Goal: Task Accomplishment & Management: Complete application form

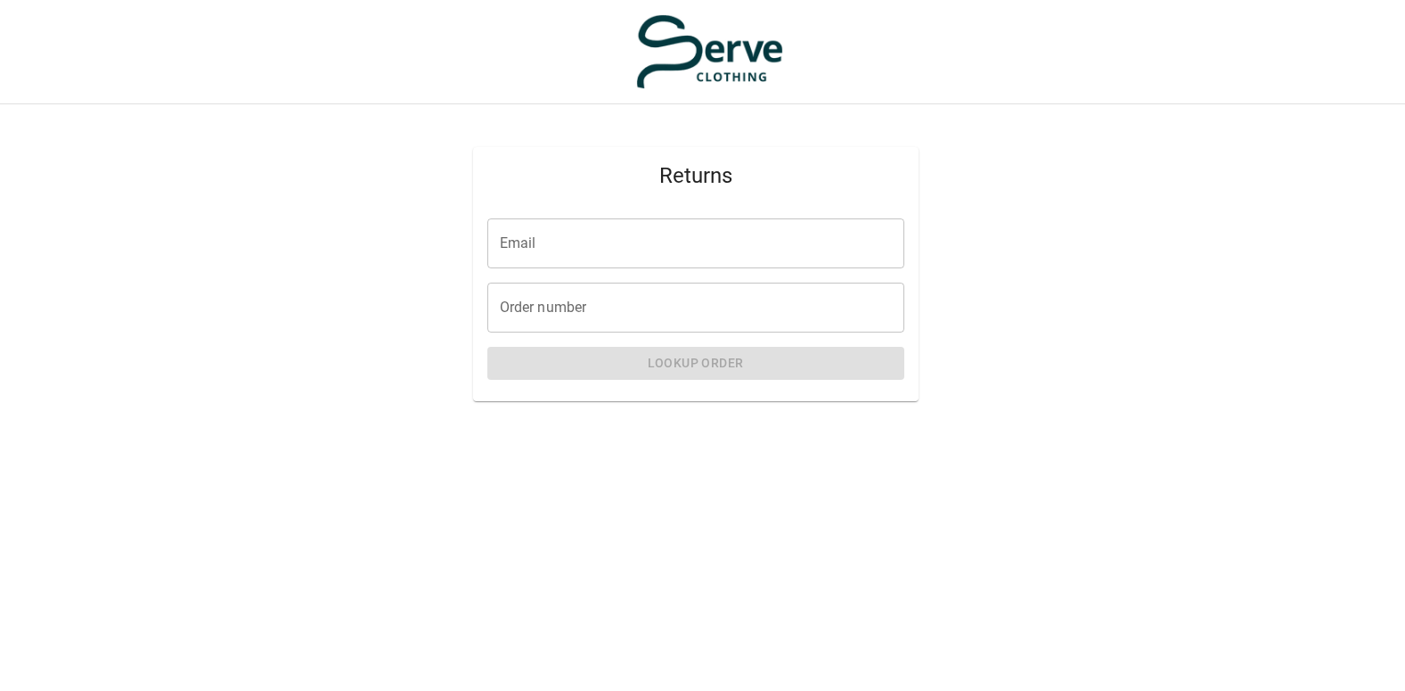
click at [588, 235] on input "Email" at bounding box center [695, 243] width 417 height 50
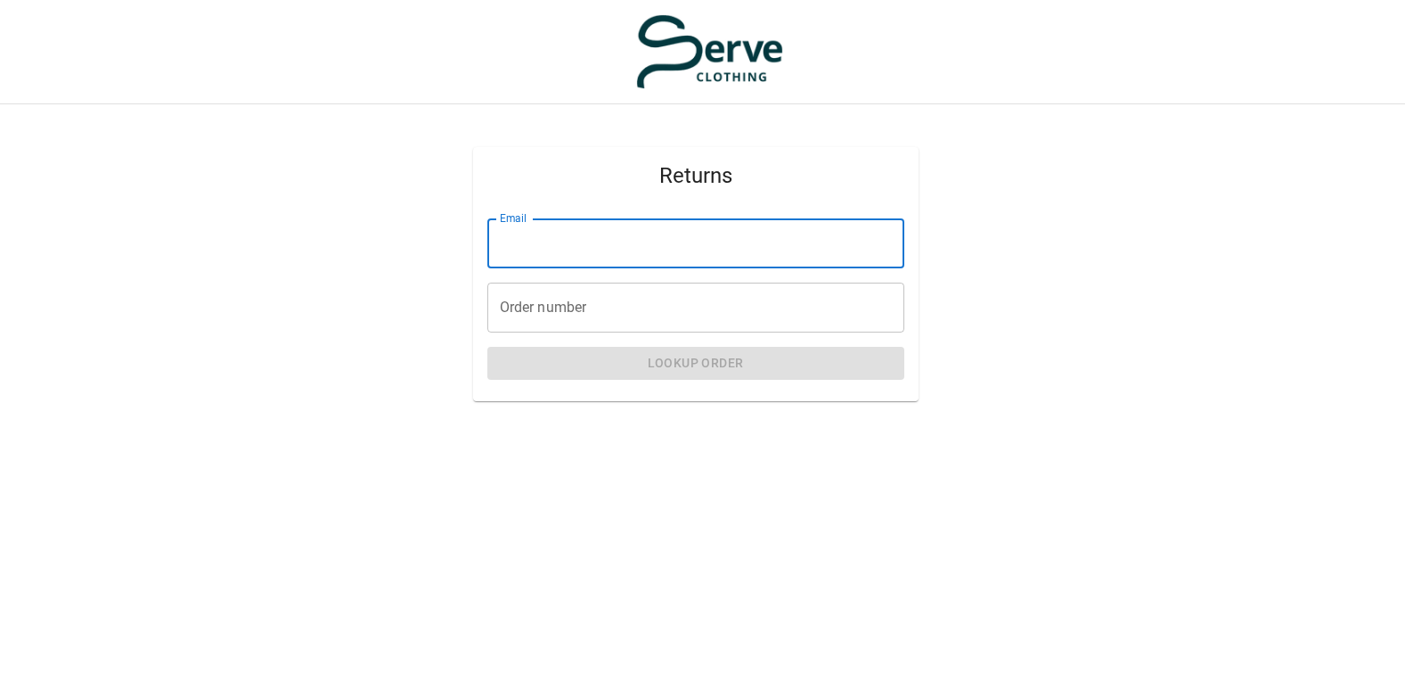
type input "**********"
click at [569, 305] on input "Order number" at bounding box center [695, 308] width 417 height 50
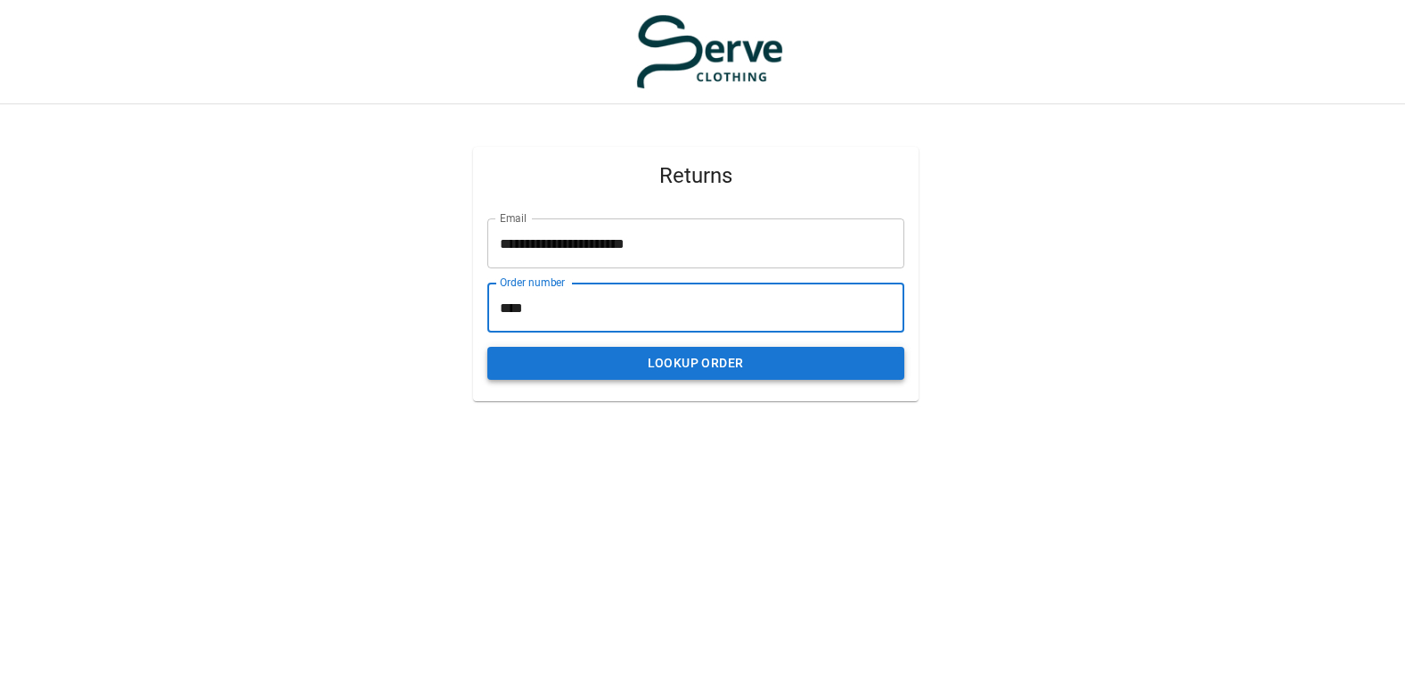
type input "****"
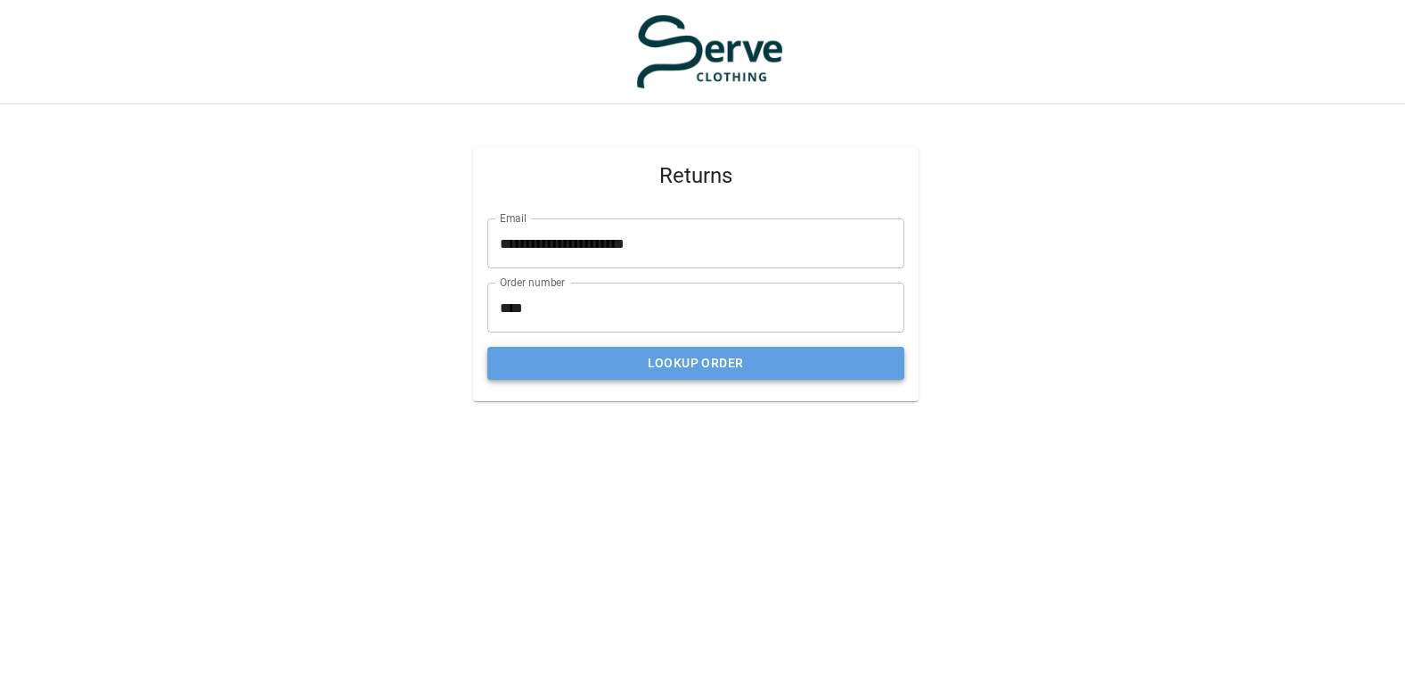
click at [656, 365] on button "Lookup Order" at bounding box center [695, 363] width 417 height 33
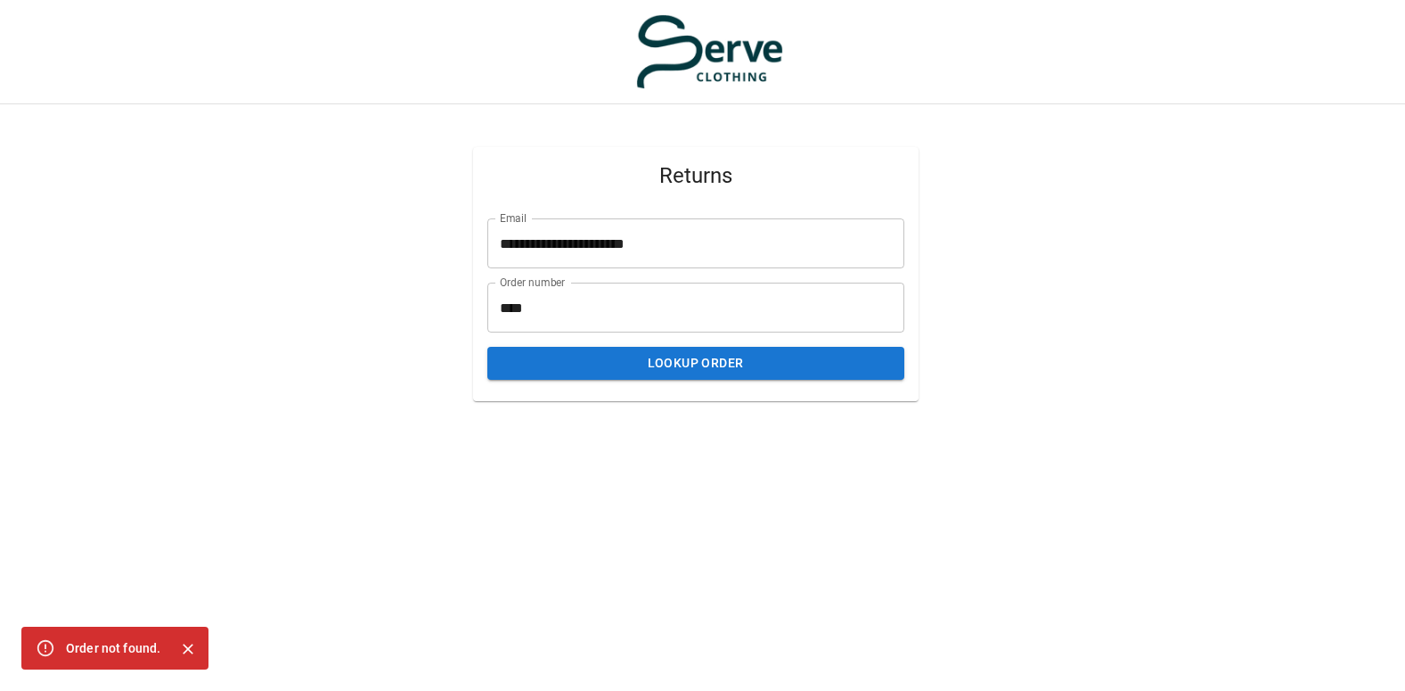
click at [578, 245] on input "**********" at bounding box center [695, 243] width 417 height 50
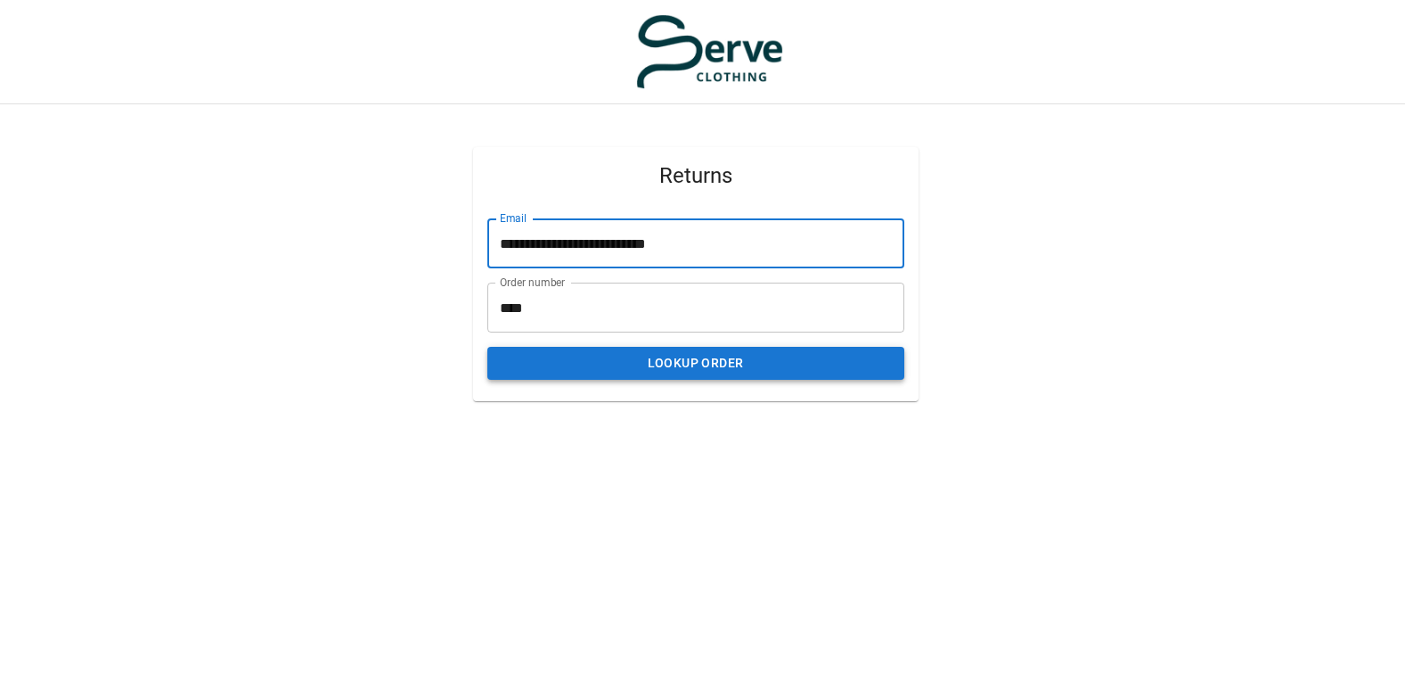
type input "**********"
click at [643, 362] on button "Lookup Order" at bounding box center [695, 363] width 417 height 33
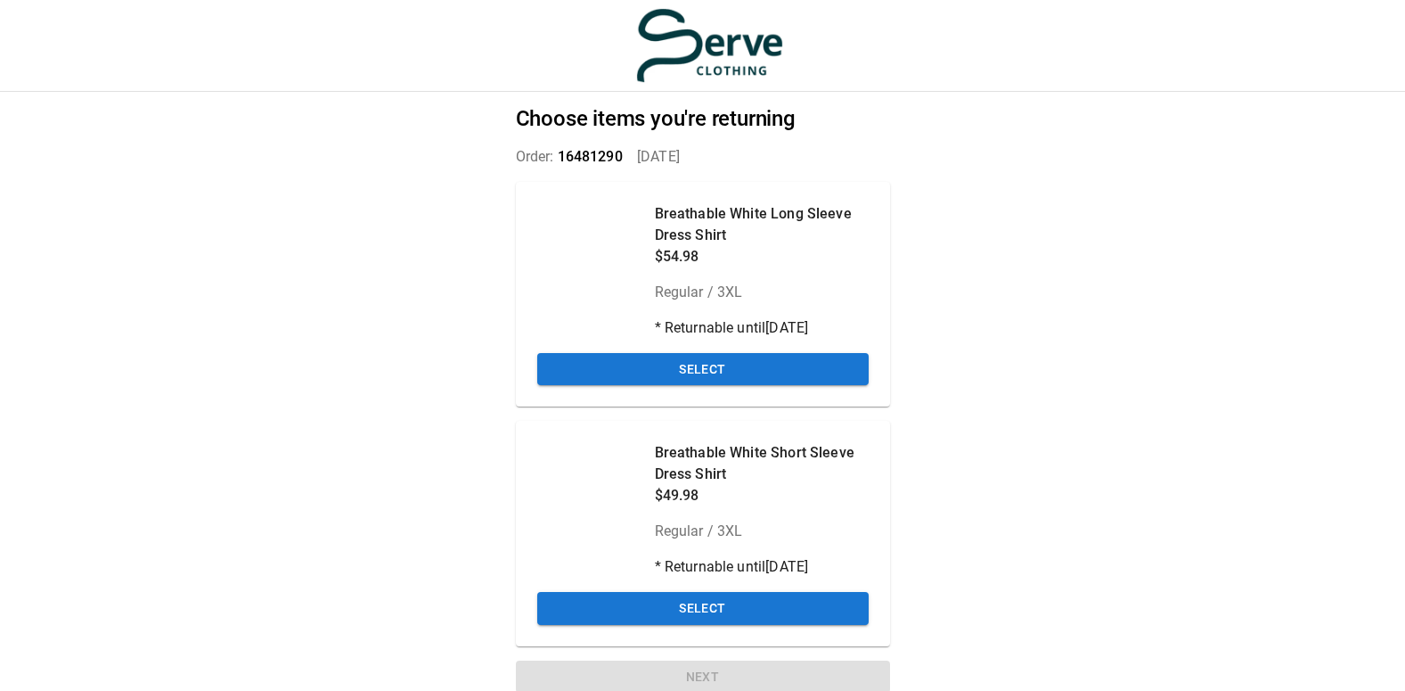
scroll to position [23, 0]
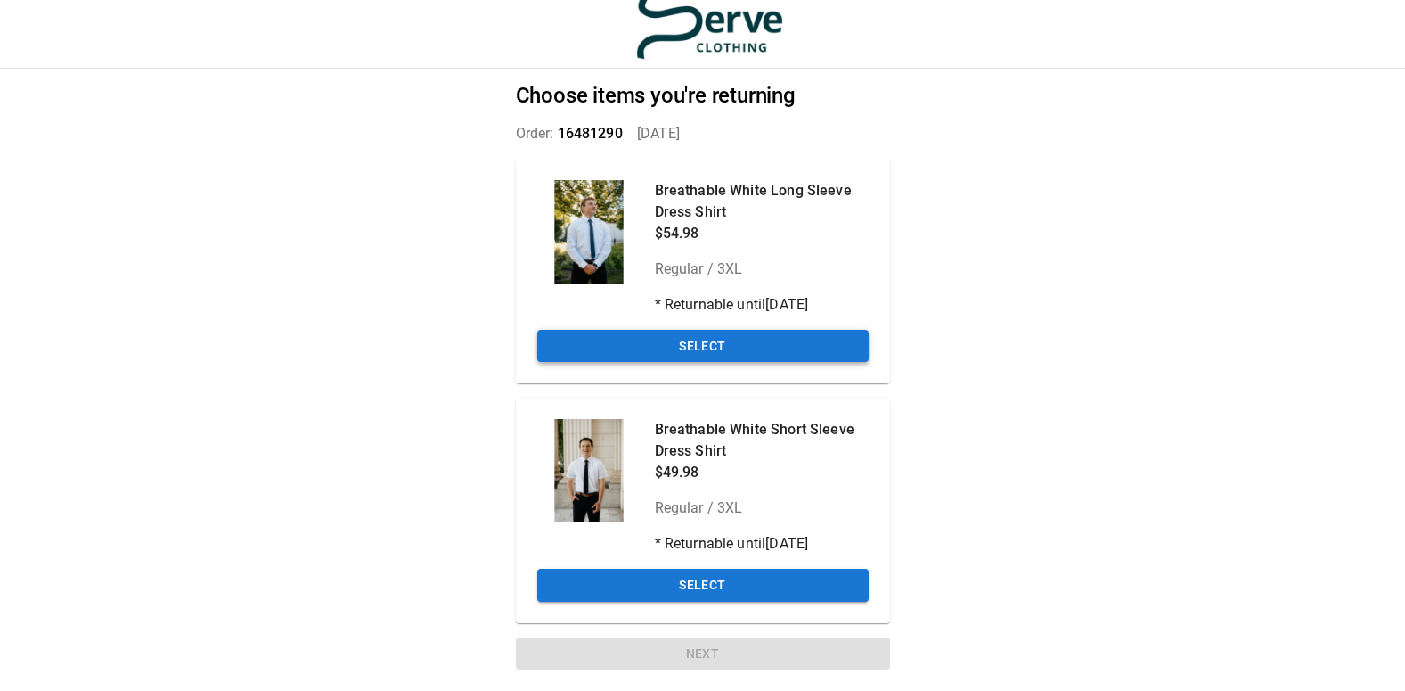
click at [649, 346] on button "Select" at bounding box center [703, 346] width 332 height 33
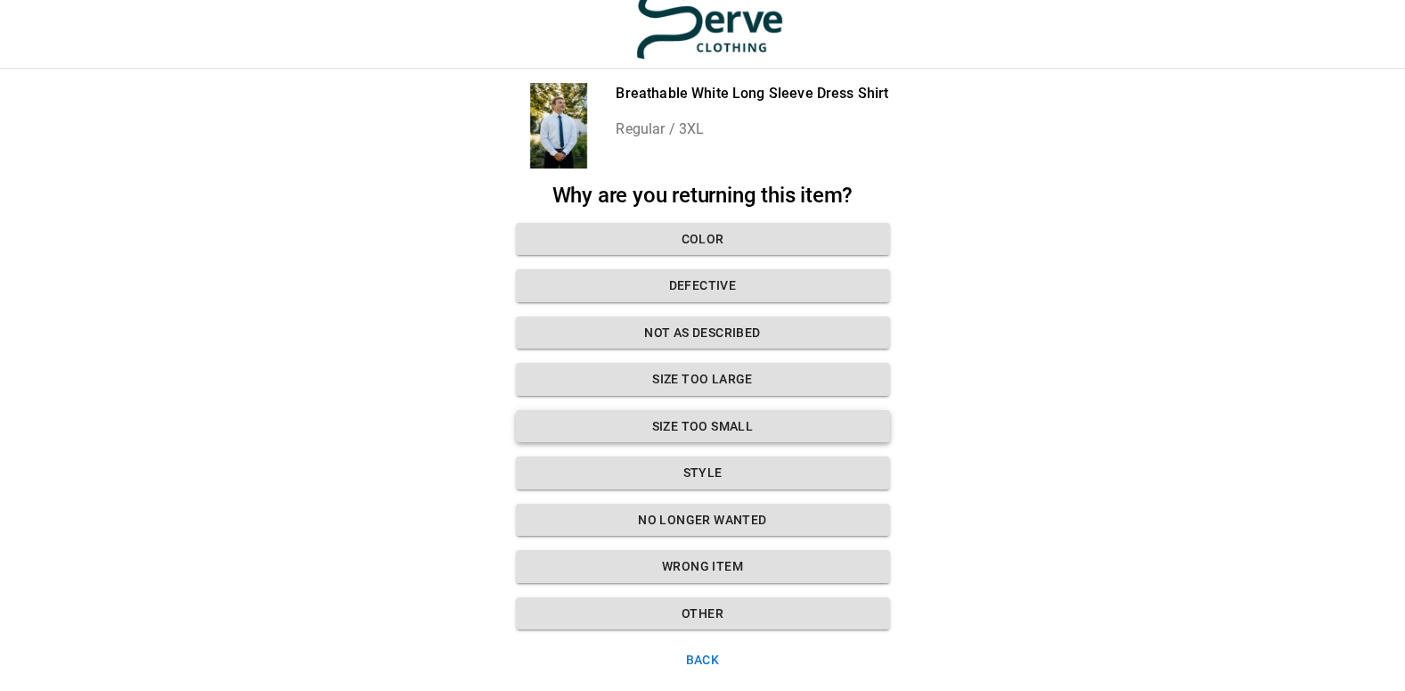
click at [681, 421] on button "Size too small" at bounding box center [703, 426] width 374 height 33
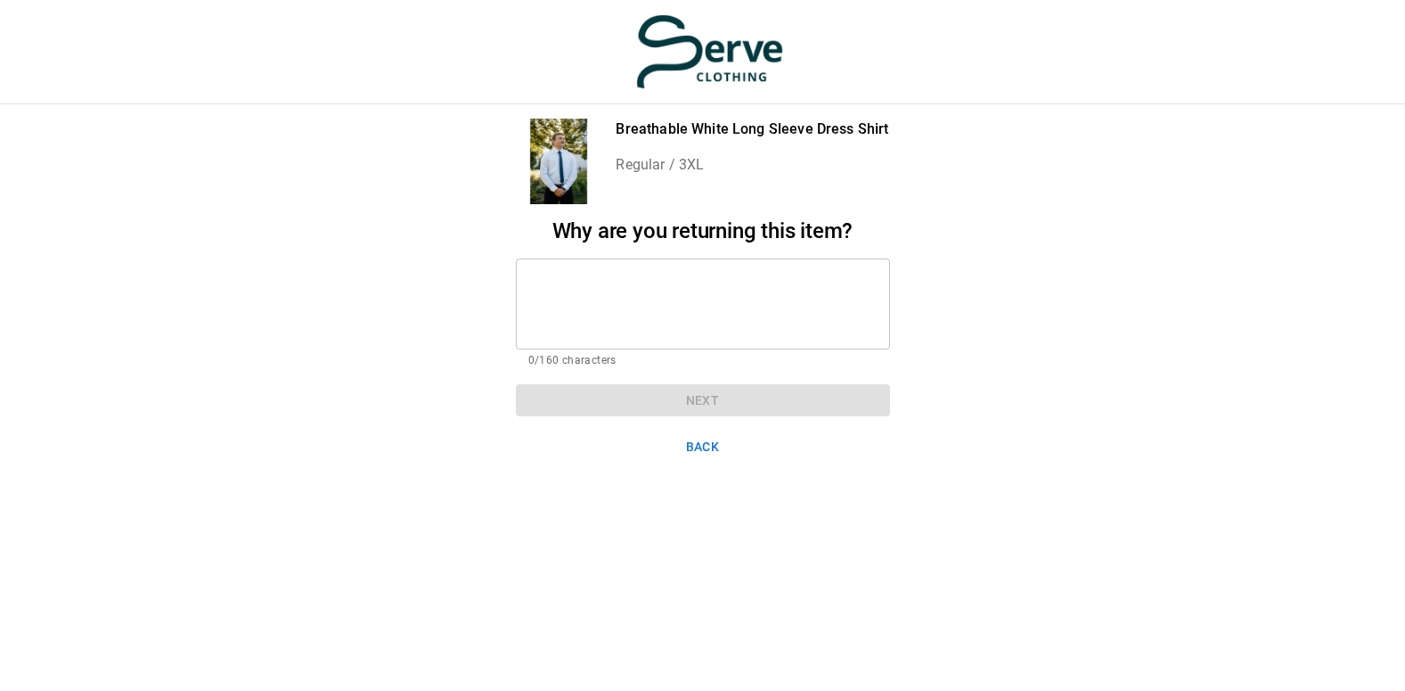
scroll to position [13, 0]
click at [663, 298] on textarea at bounding box center [702, 303] width 349 height 61
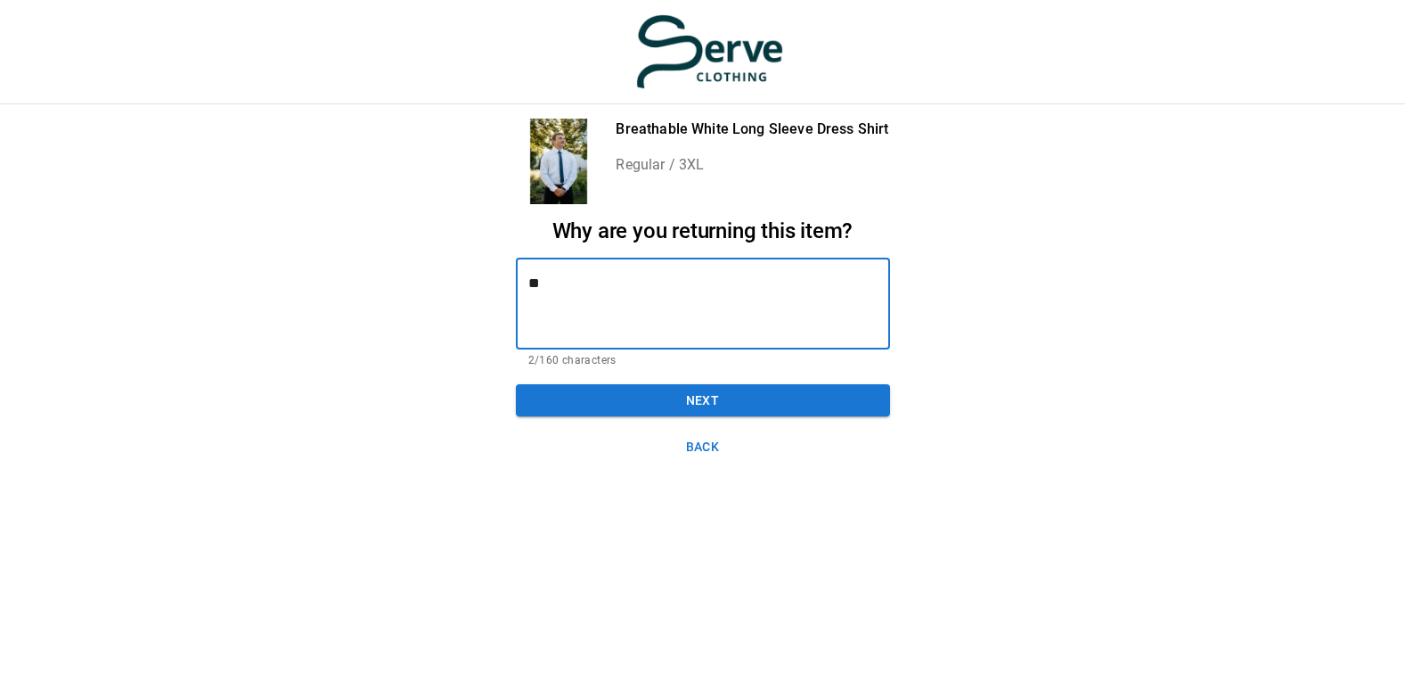
type textarea "*"
type textarea "**********"
click at [692, 387] on button "Next" at bounding box center [703, 400] width 374 height 33
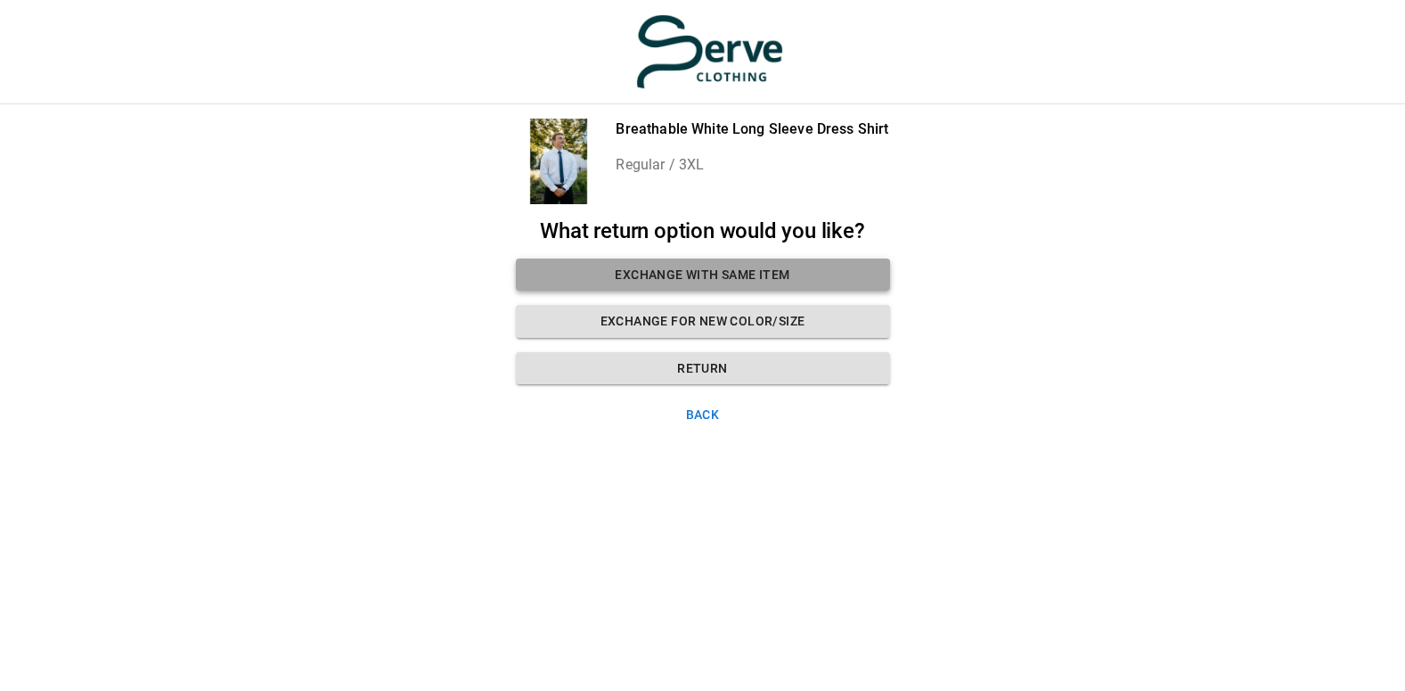
click at [671, 260] on button "Exchange with same item" at bounding box center [703, 274] width 374 height 33
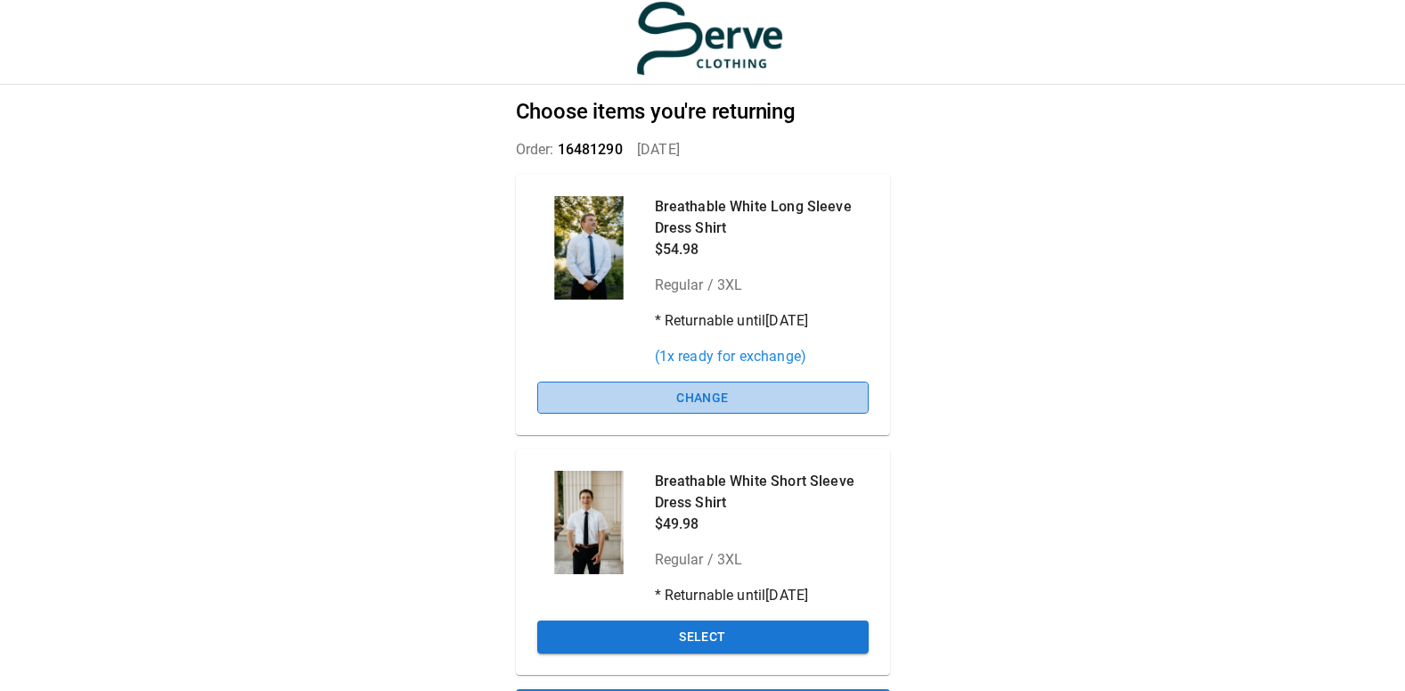
click at [749, 396] on button "Change" at bounding box center [703, 397] width 332 height 33
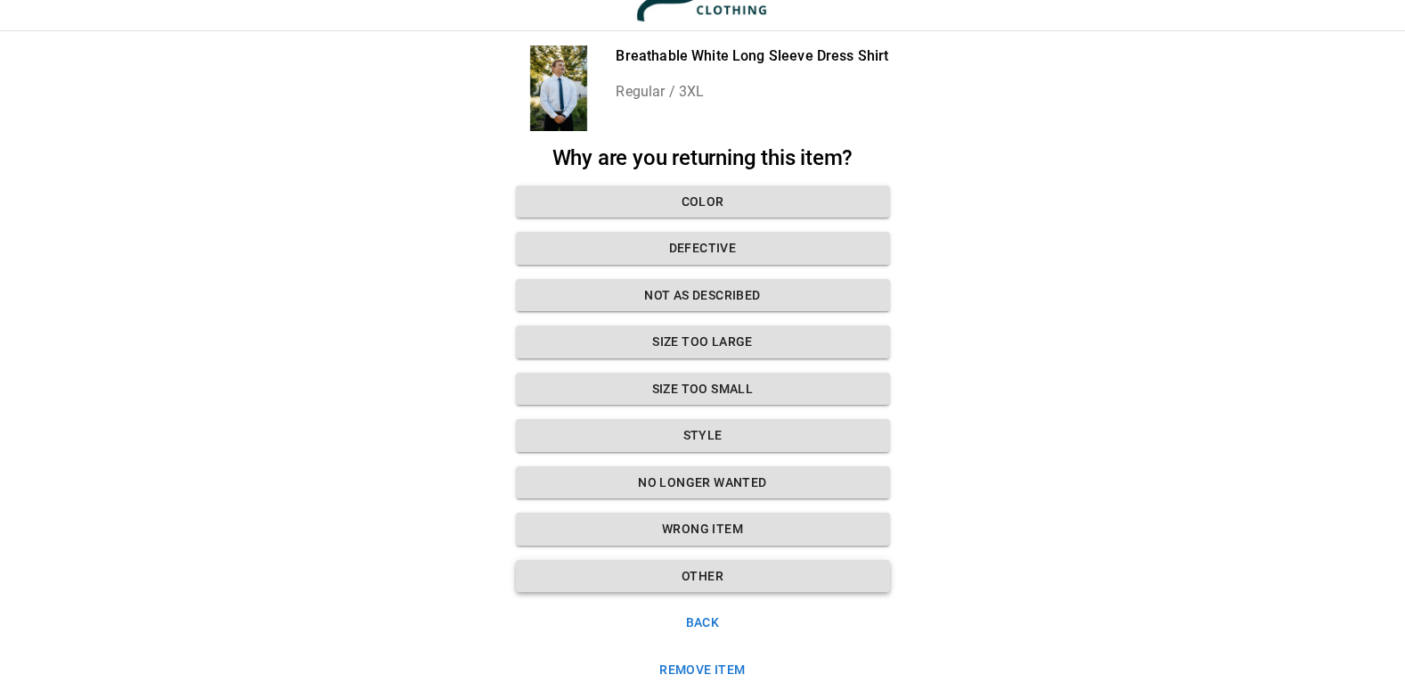
scroll to position [77, 0]
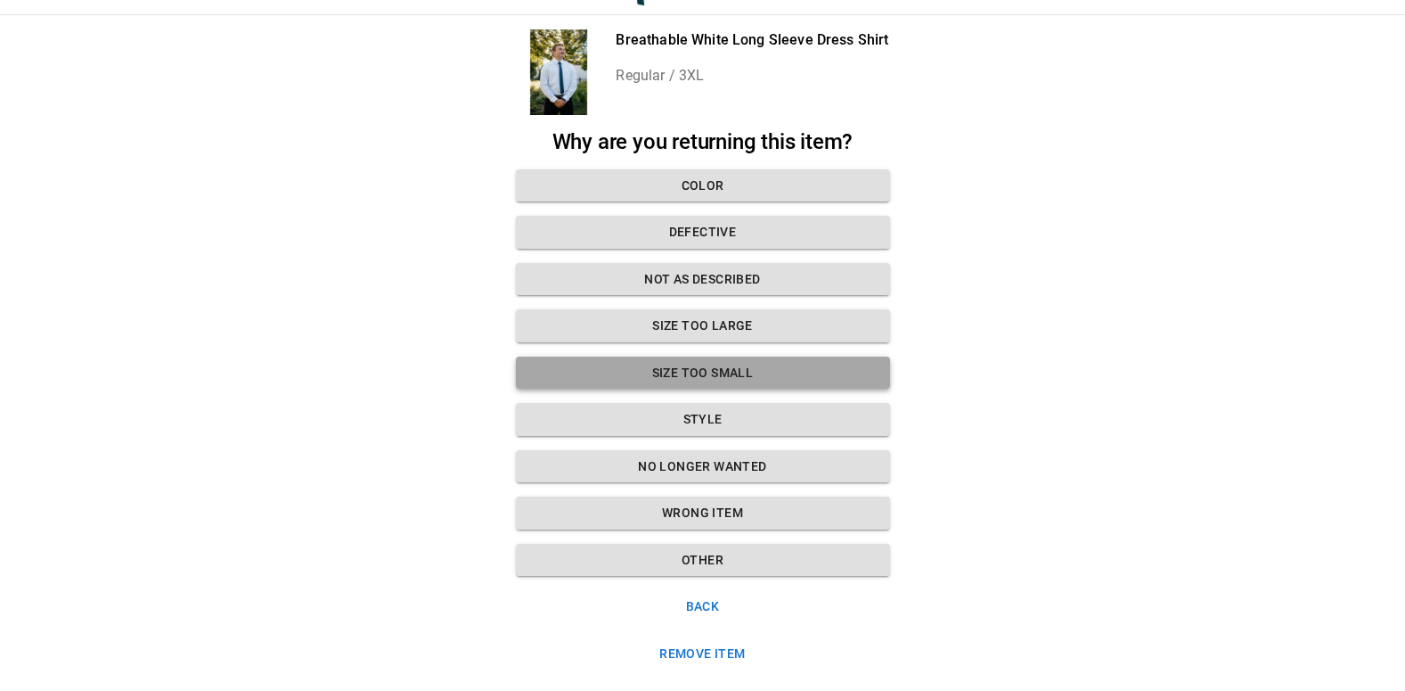
click at [691, 373] on button "Size too small" at bounding box center [703, 372] width 374 height 33
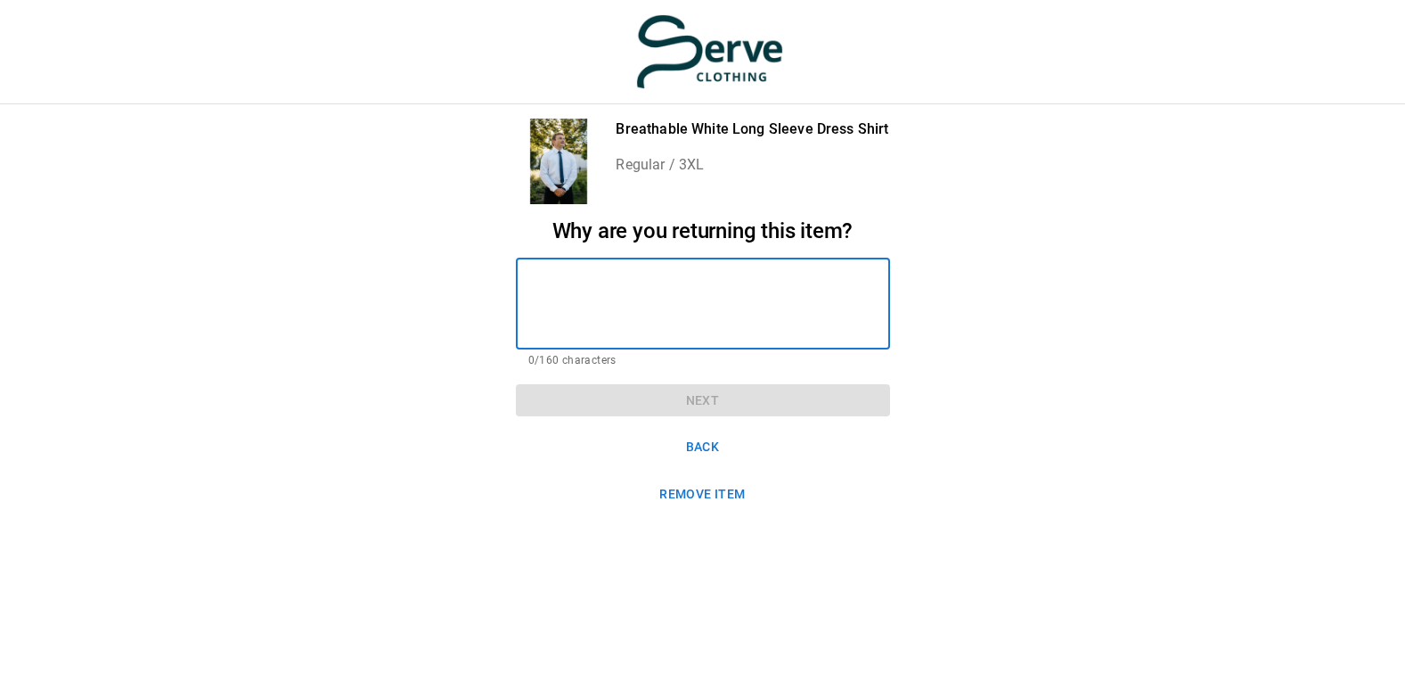
click at [629, 274] on textarea at bounding box center [702, 303] width 349 height 61
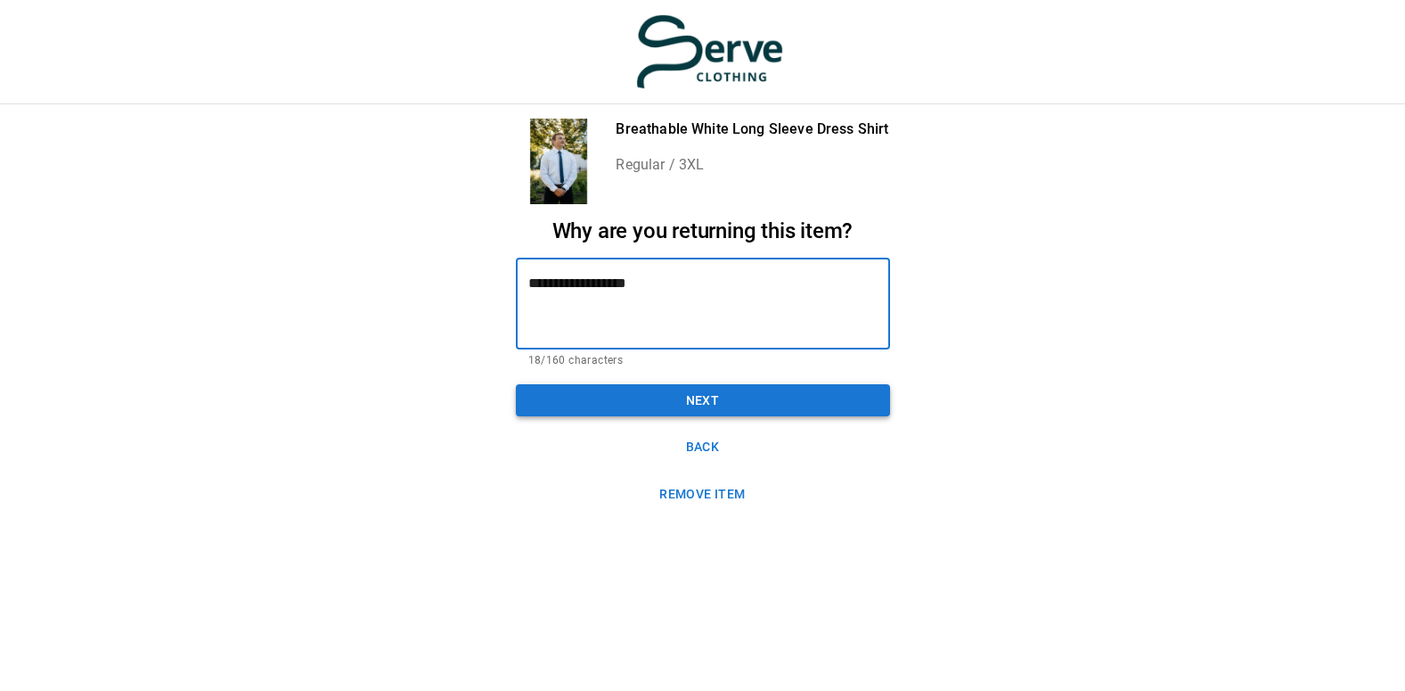
type textarea "**********"
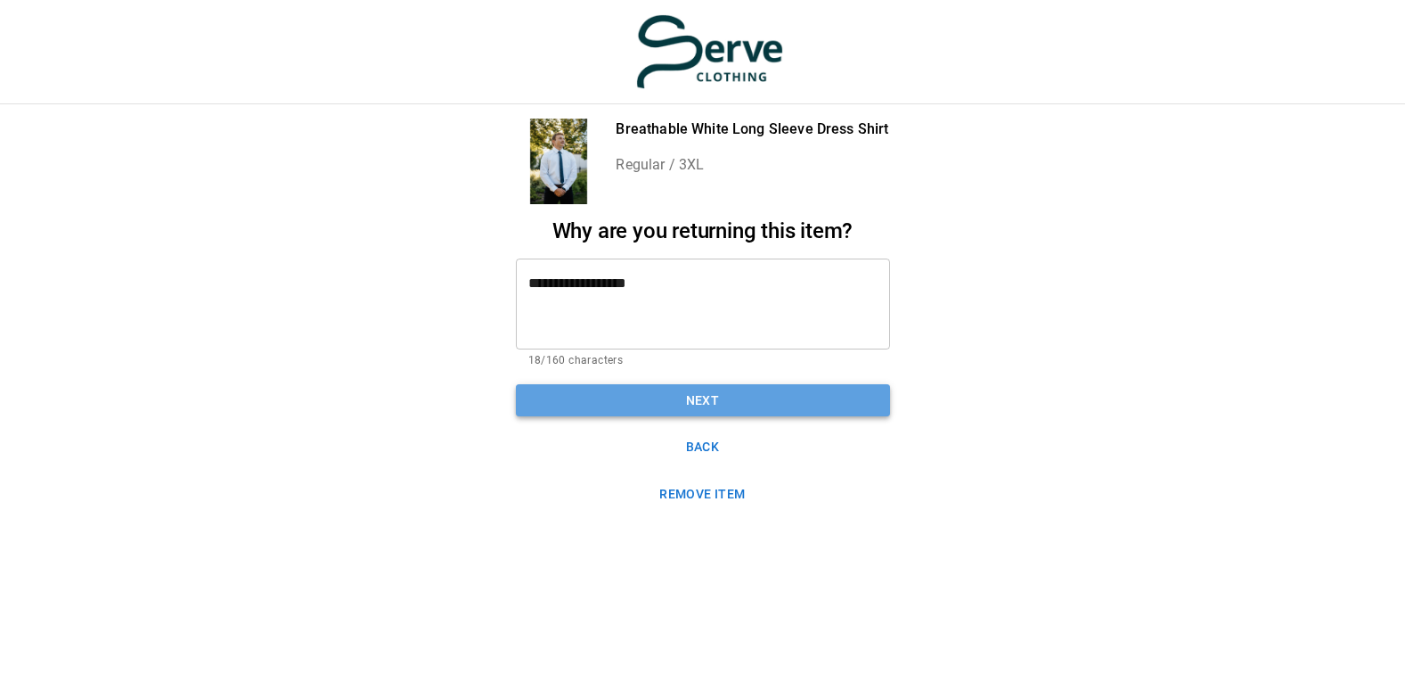
click at [693, 388] on button "Next" at bounding box center [703, 400] width 374 height 33
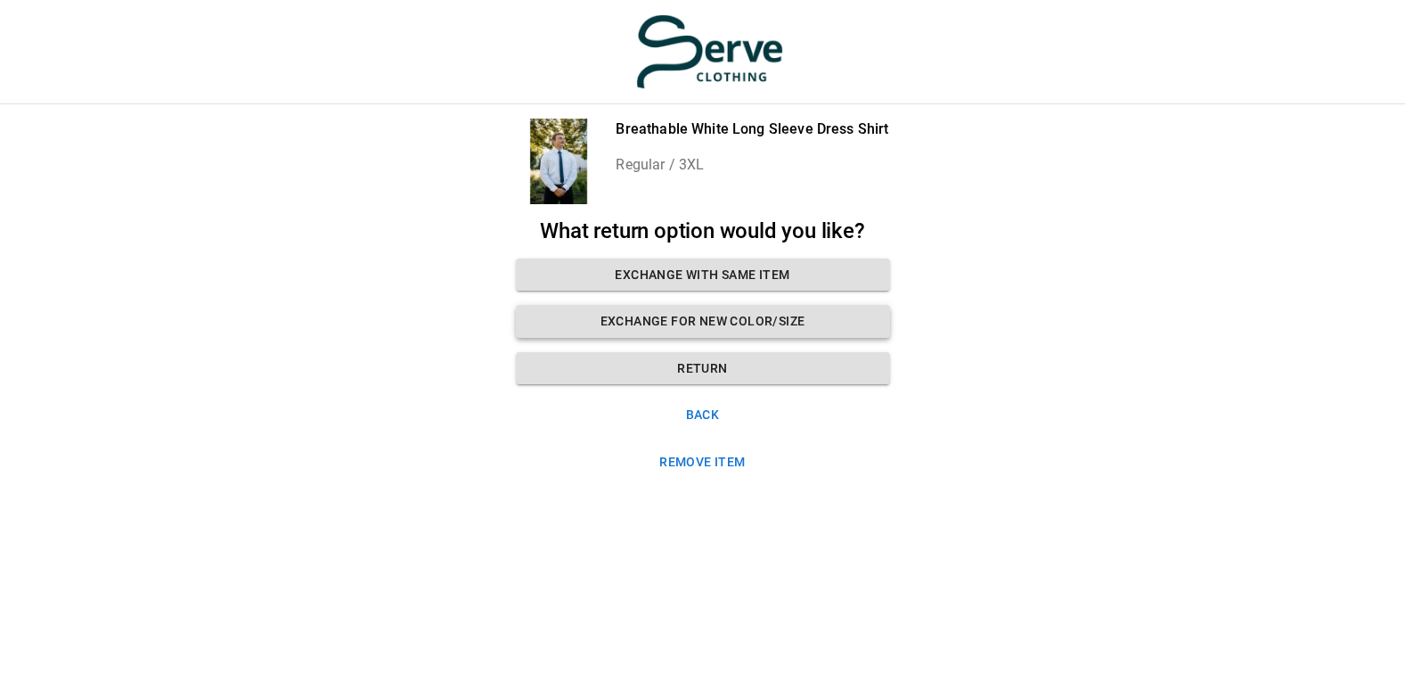
click at [664, 311] on button "Exchange for new color/size" at bounding box center [703, 321] width 374 height 33
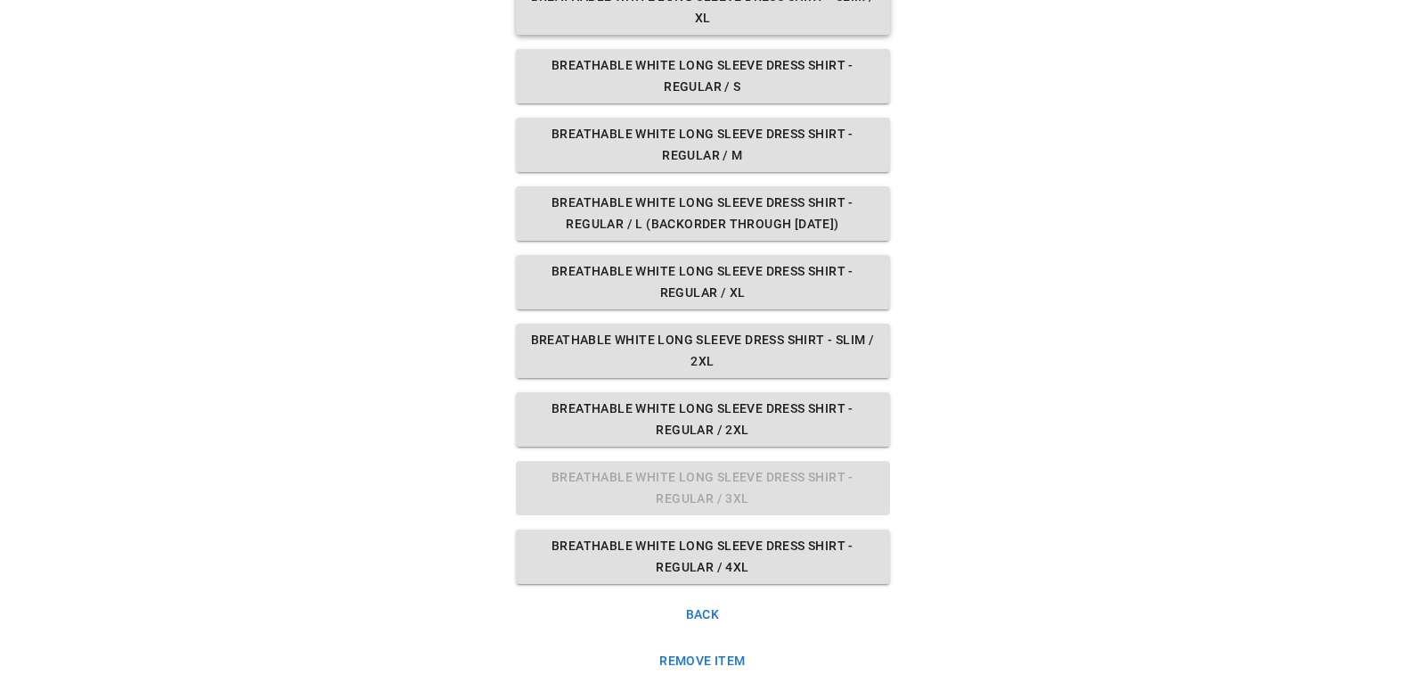
scroll to position [479, 0]
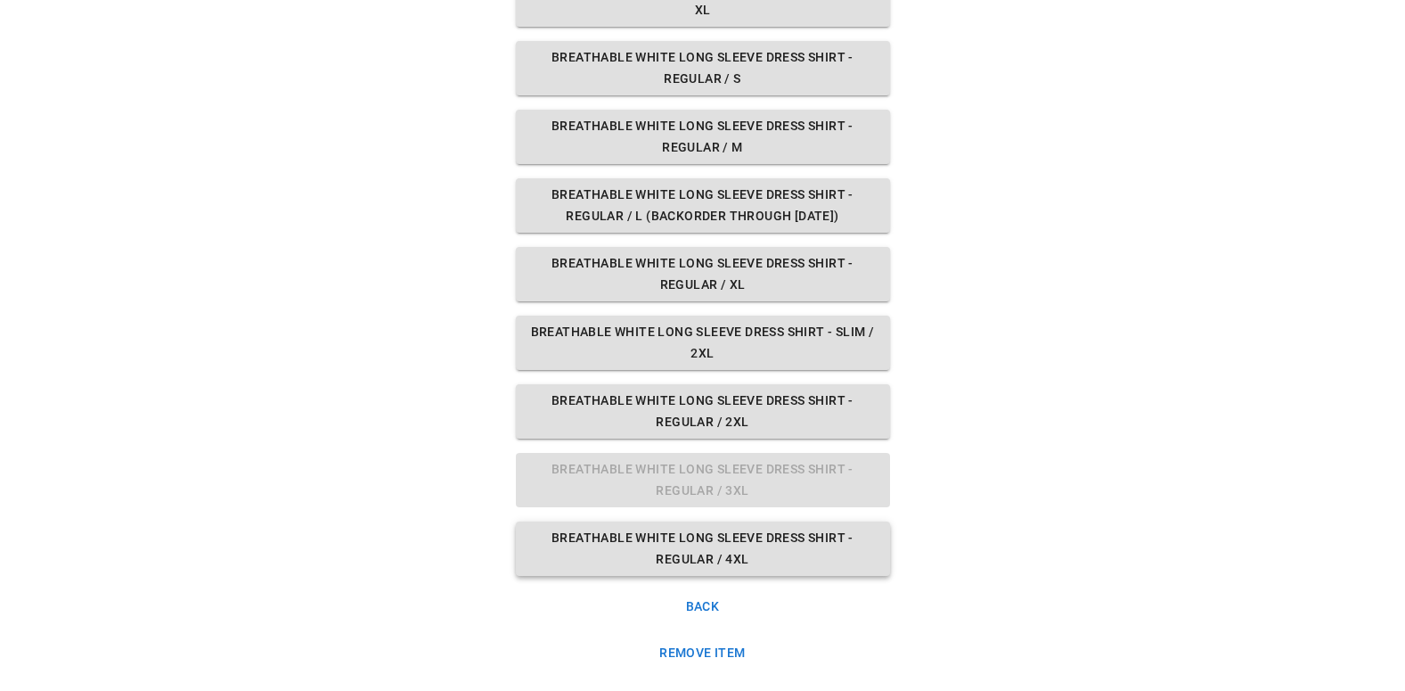
click at [703, 554] on button "Breathable White Long Sleeve Dress Shirt - Regular / 4XL" at bounding box center [703, 548] width 374 height 54
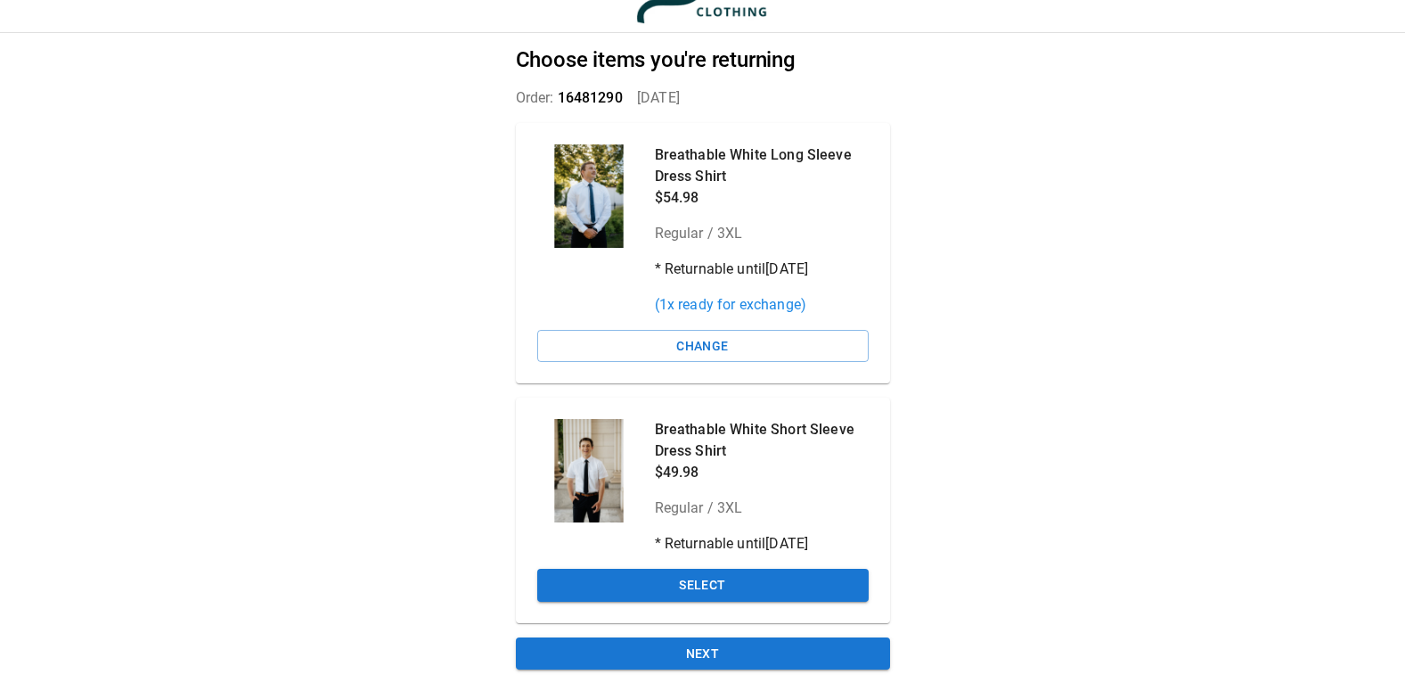
scroll to position [59, 0]
click at [756, 587] on button "Select" at bounding box center [703, 585] width 332 height 33
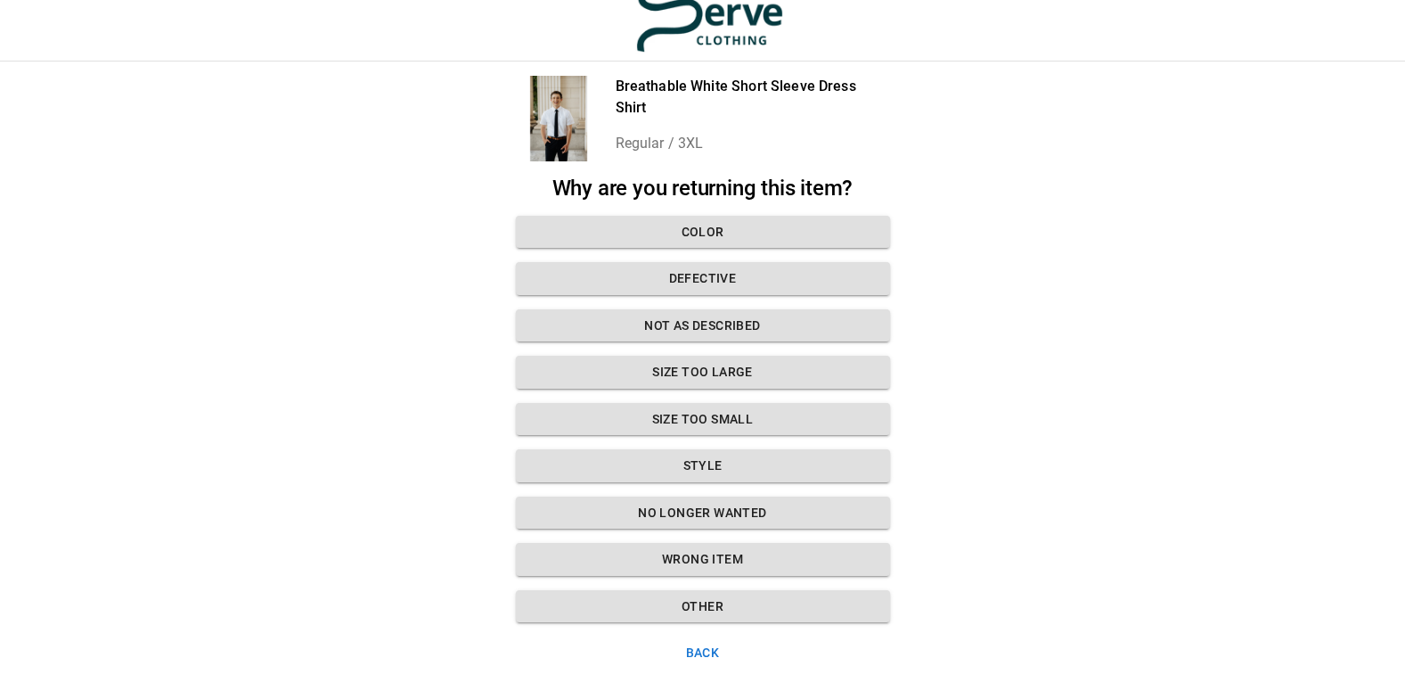
scroll to position [30, 0]
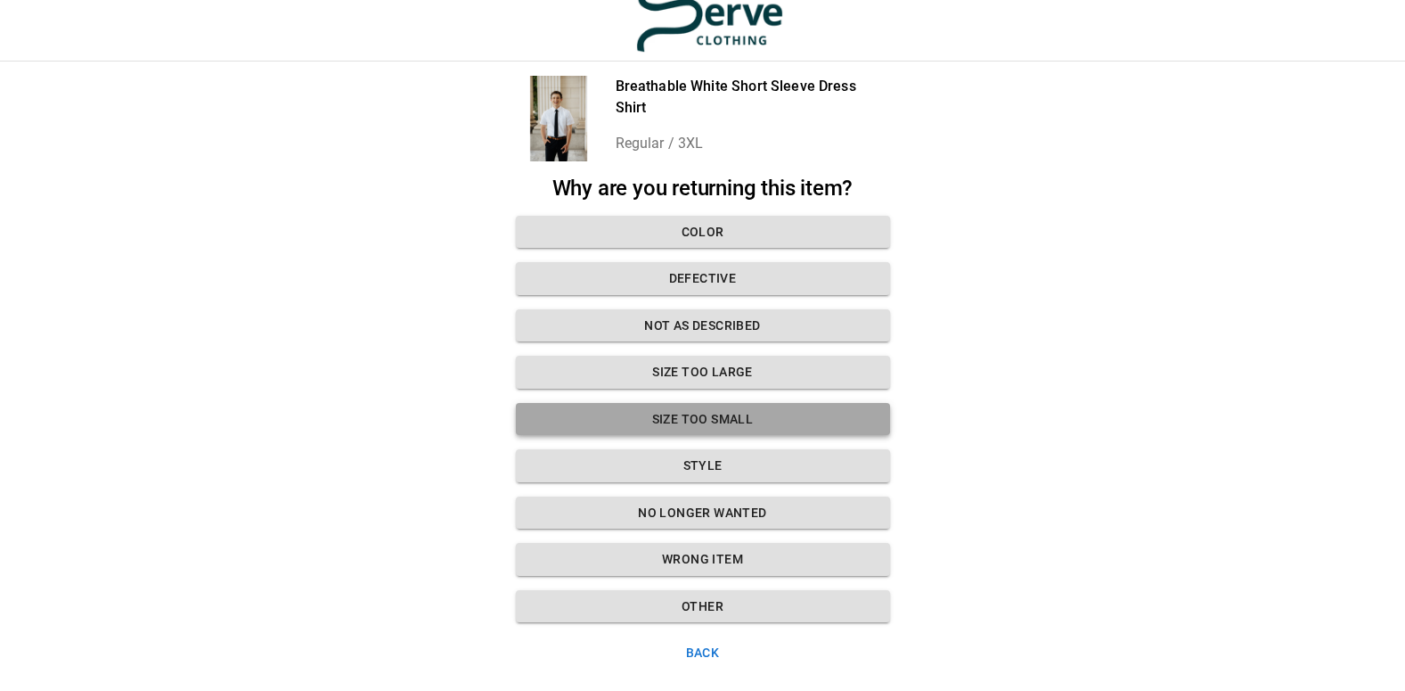
click at [704, 420] on button "Size too small" at bounding box center [703, 419] width 374 height 33
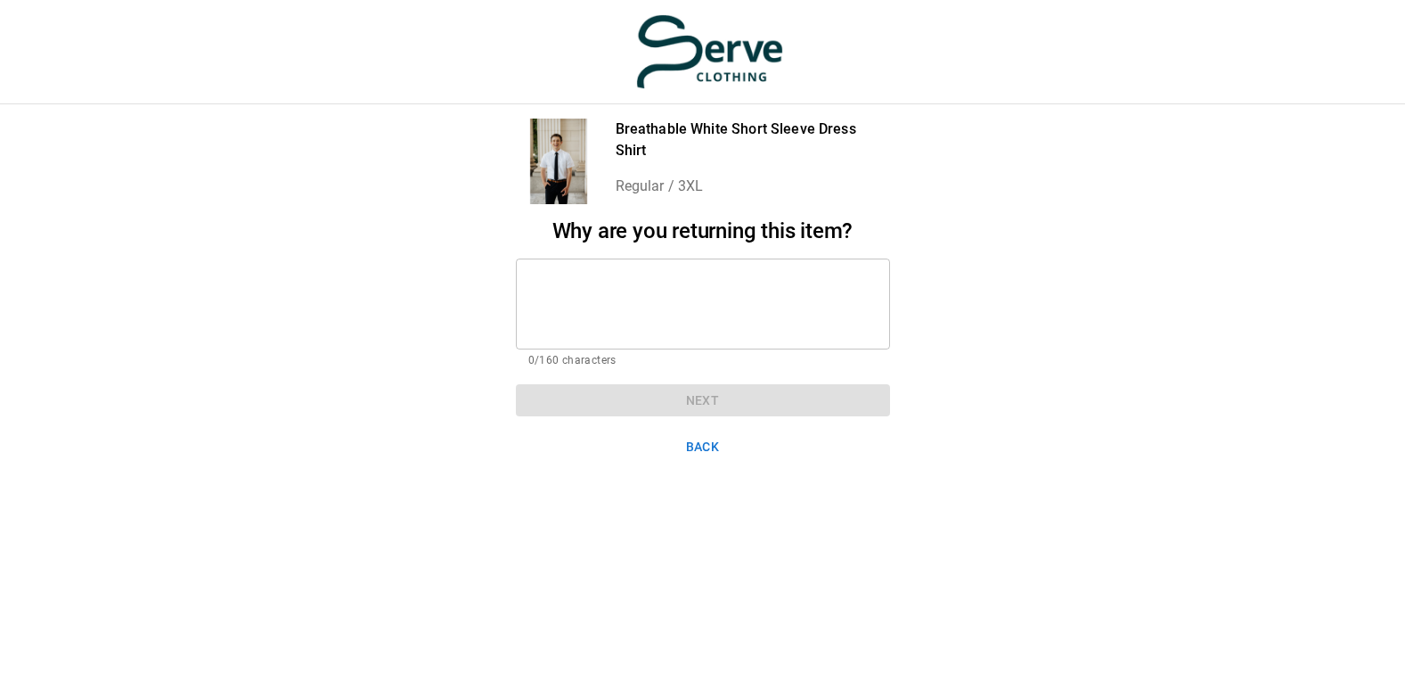
click at [597, 273] on textarea at bounding box center [702, 303] width 349 height 61
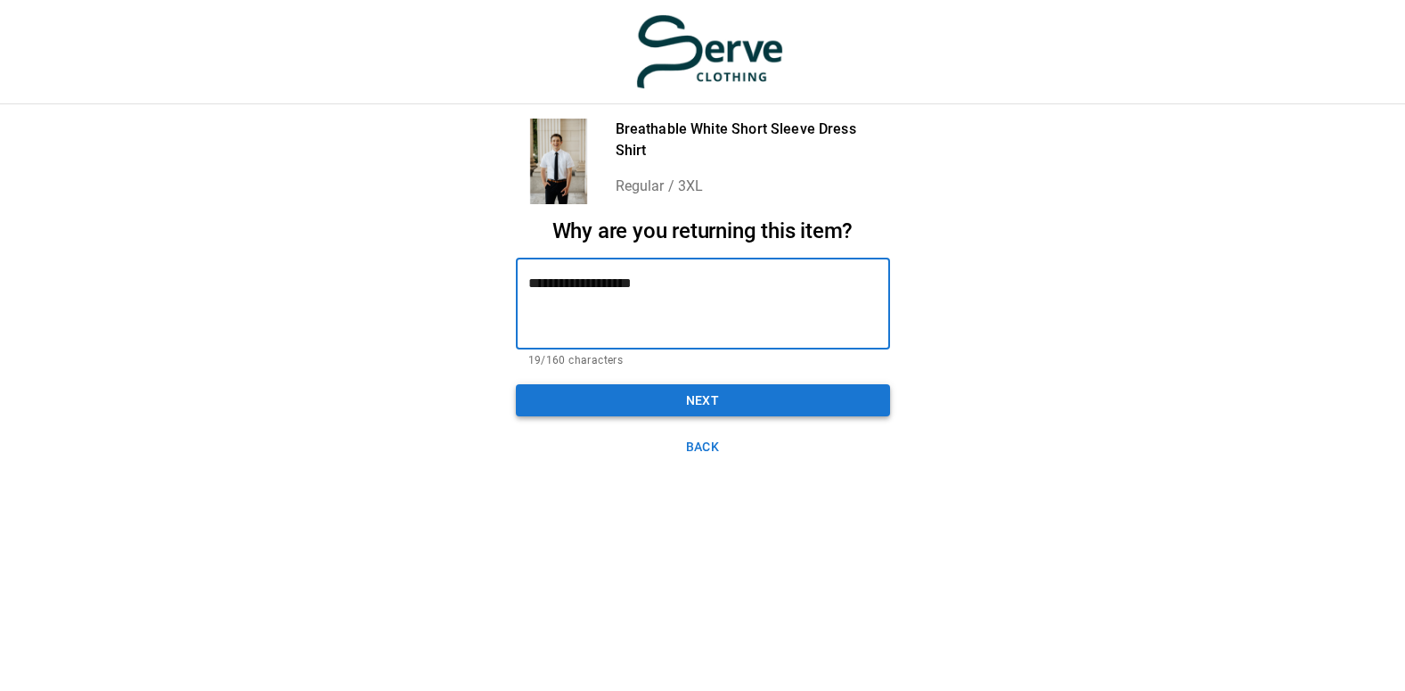
type textarea "**********"
click at [626, 384] on button "Next" at bounding box center [703, 400] width 374 height 33
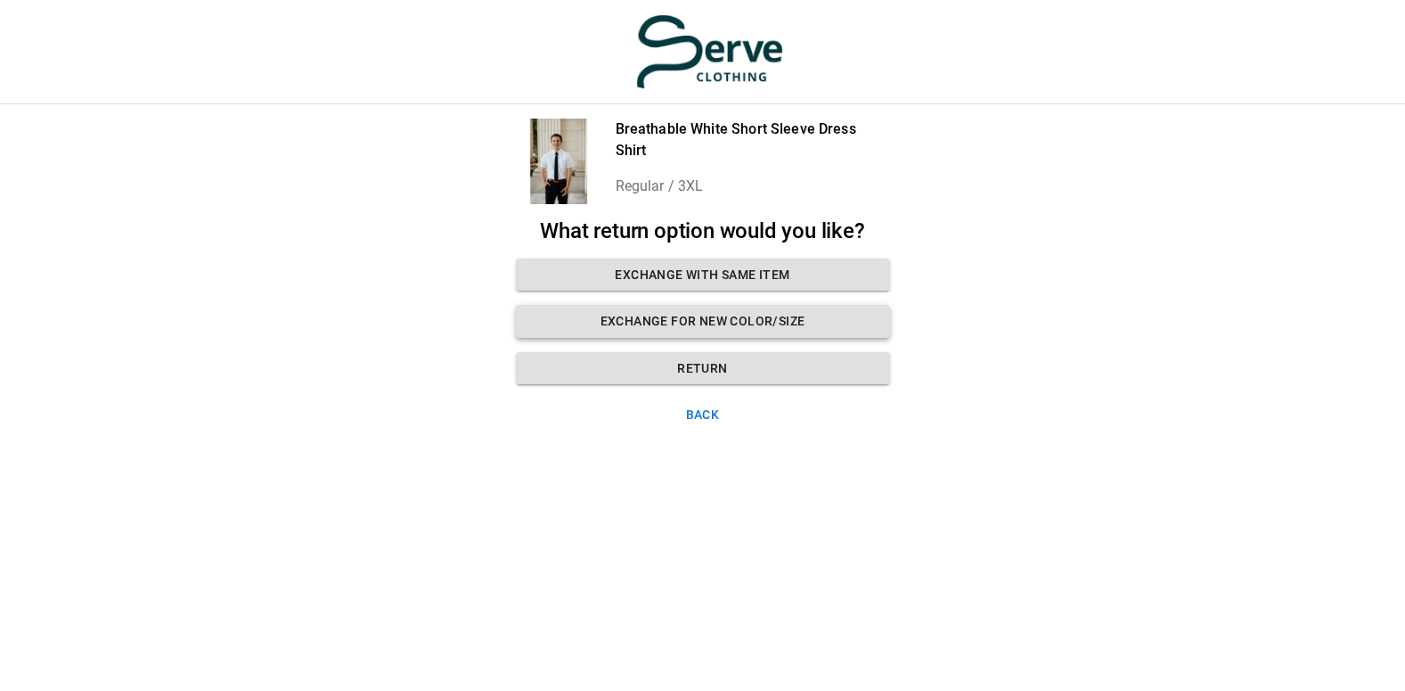
click at [689, 308] on button "Exchange for new color/size" at bounding box center [703, 321] width 374 height 33
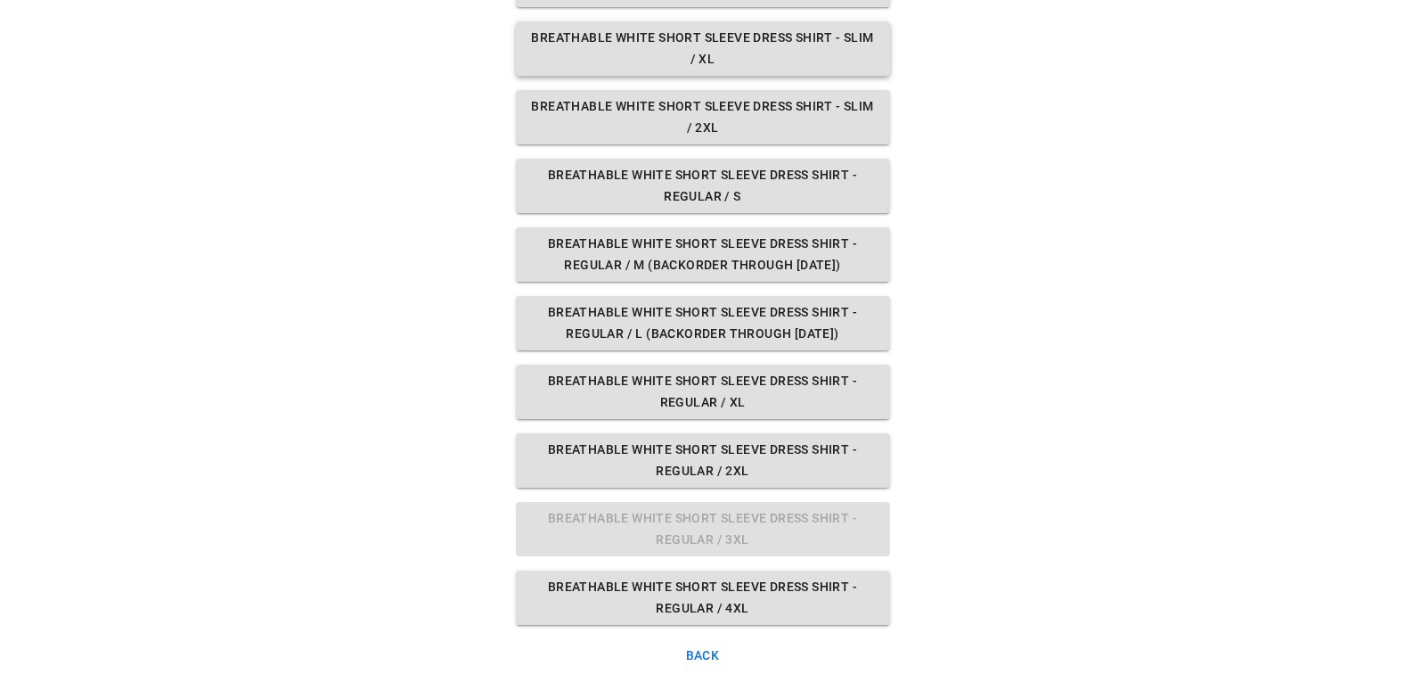
scroll to position [432, 0]
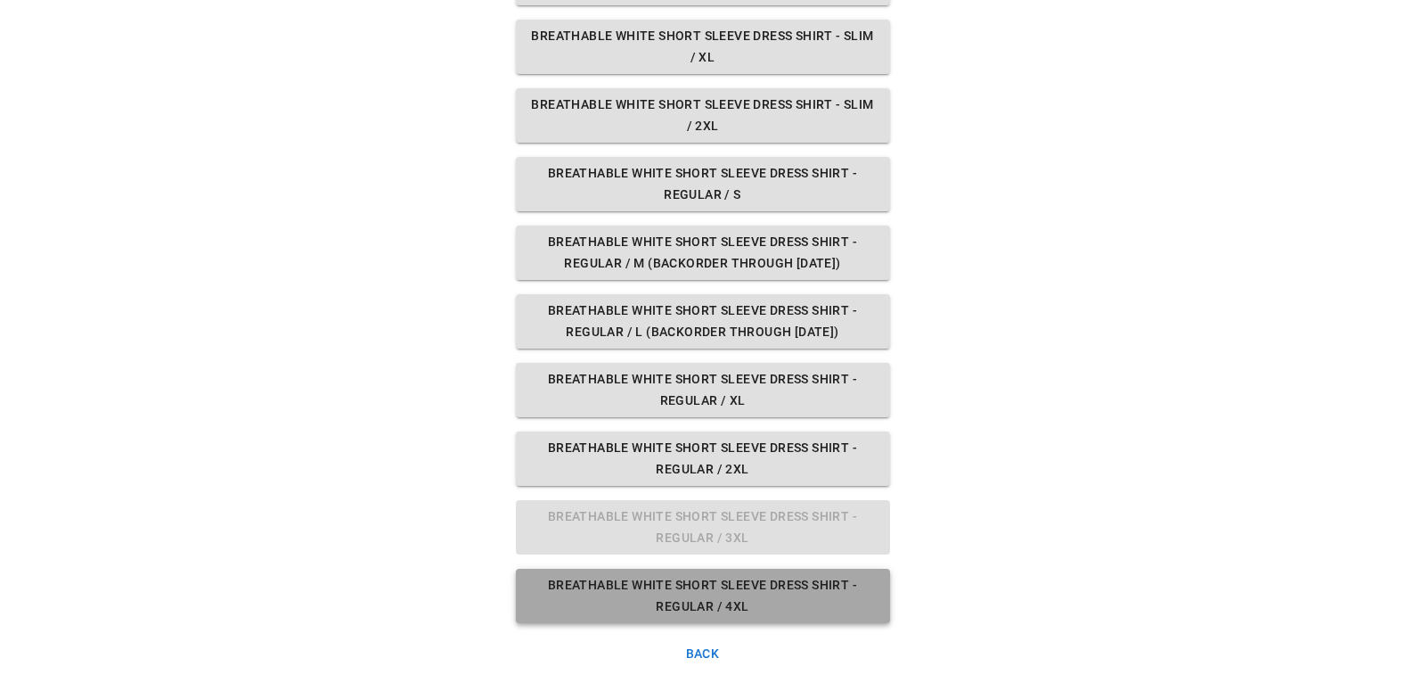
click at [691, 598] on button "Breathable White Short Sleeve Dress Shirt - Regular / 4XL" at bounding box center [703, 596] width 374 height 54
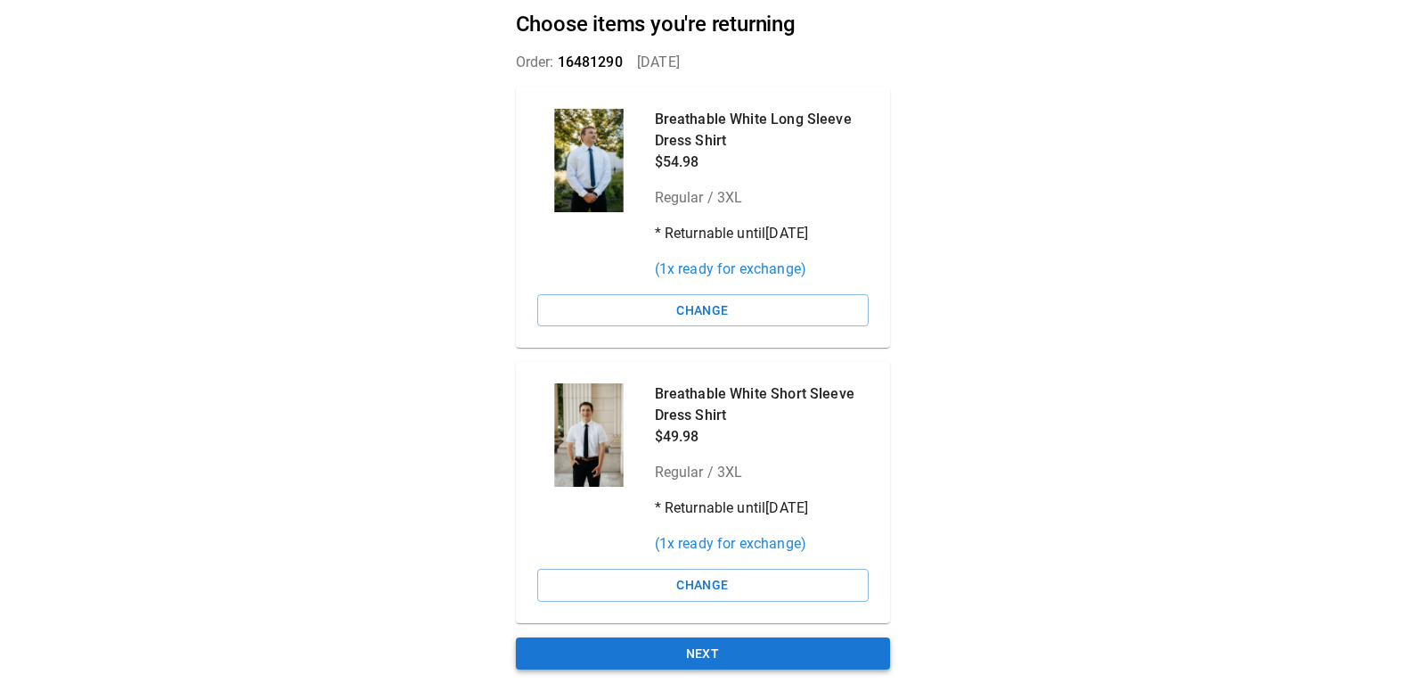
click at [710, 643] on button "Next" at bounding box center [703, 653] width 374 height 33
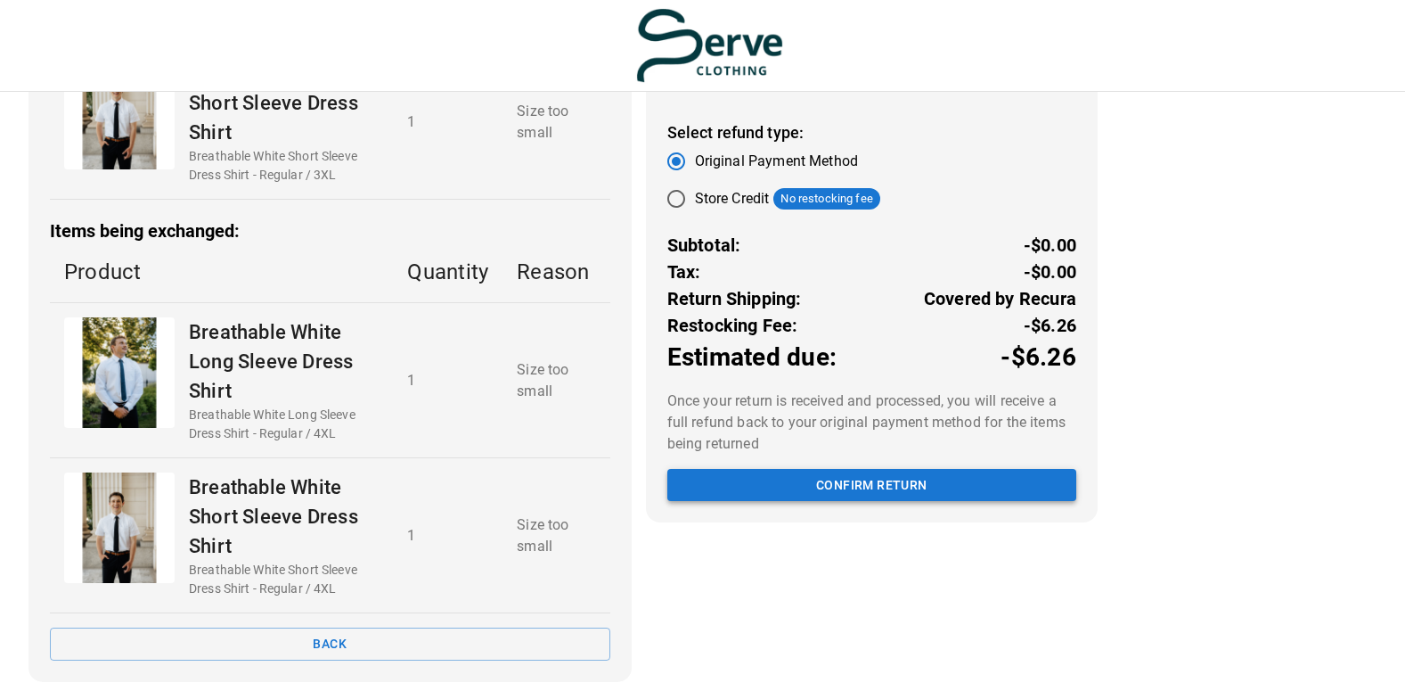
scroll to position [381, 0]
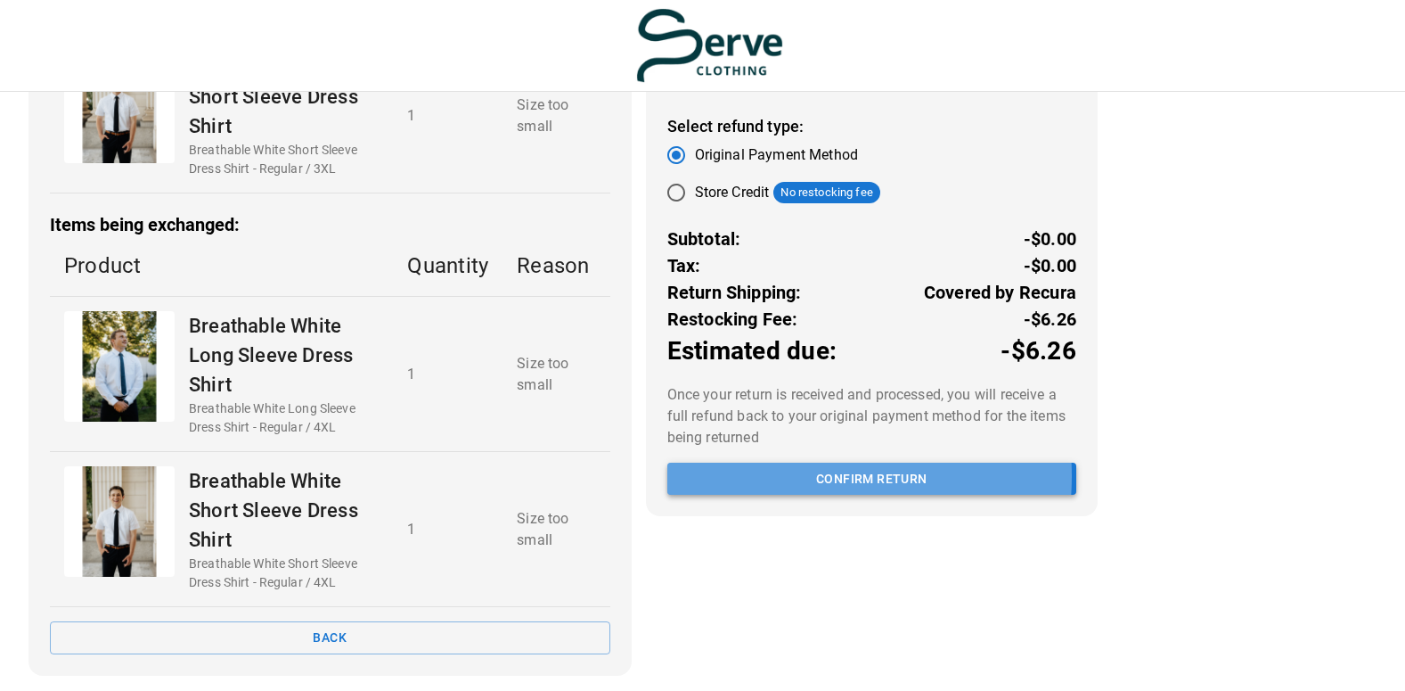
click at [784, 496] on button "Confirm return" at bounding box center [872, 479] width 409 height 33
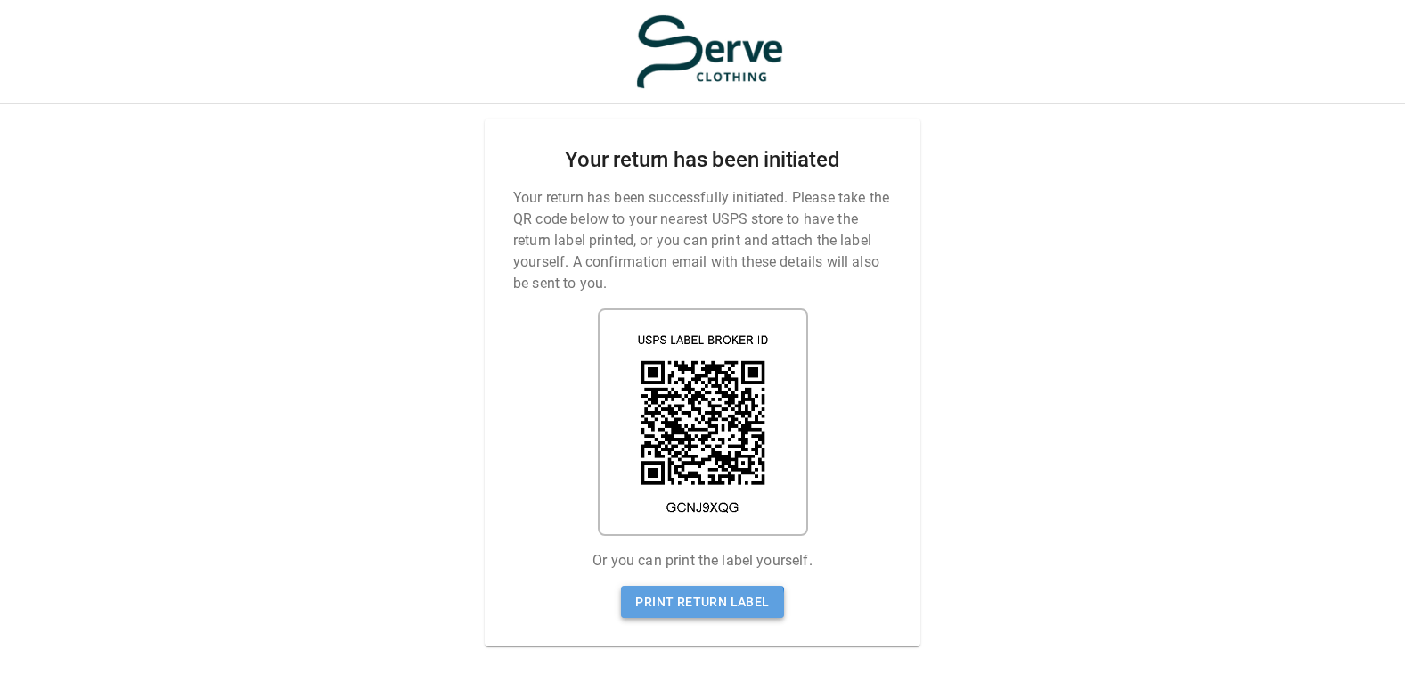
click at [678, 599] on link "Print return label" at bounding box center [702, 602] width 162 height 33
